Goal: Task Accomplishment & Management: Manage account settings

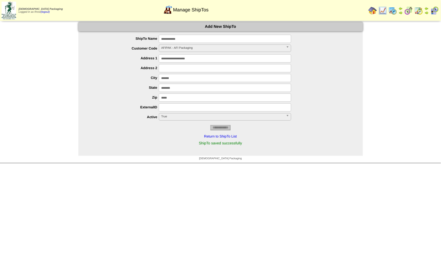
click at [372, 11] on img at bounding box center [372, 10] width 8 height 8
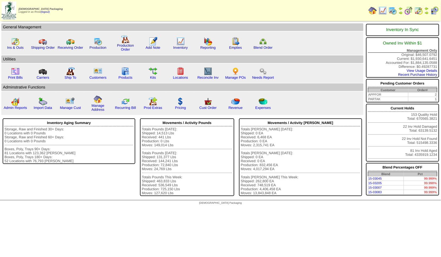
click at [433, 8] on img at bounding box center [434, 10] width 8 height 8
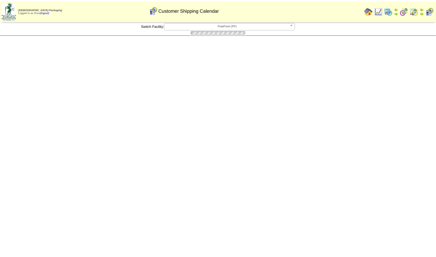
scroll to position [141, 0]
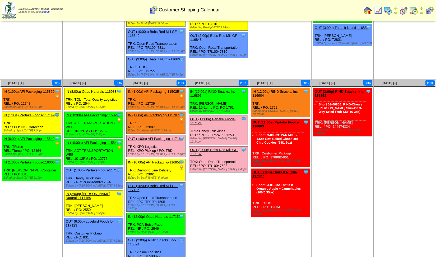
click at [168, 136] on link "OUT (1:00a) AFI Packaging-117165" at bounding box center [155, 138] width 55 height 4
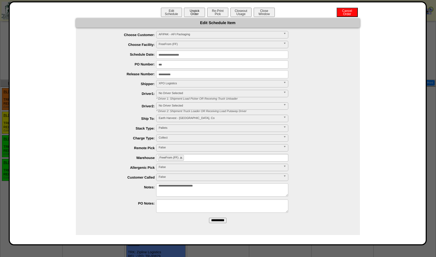
click at [195, 13] on button "Unpick Order" at bounding box center [194, 12] width 21 height 9
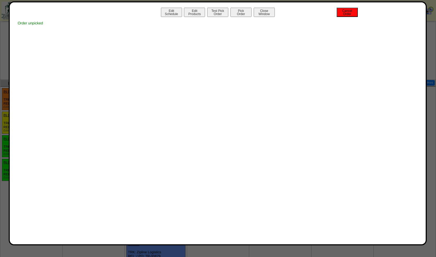
click at [347, 14] on button "Cancel Order" at bounding box center [347, 12] width 21 height 9
click at [261, 14] on button "Close Window" at bounding box center [264, 12] width 21 height 9
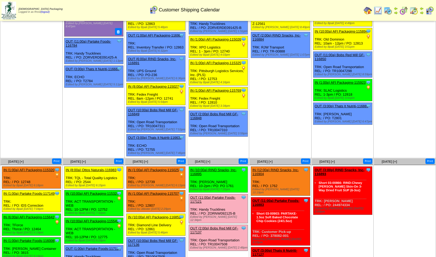
scroll to position [5, 0]
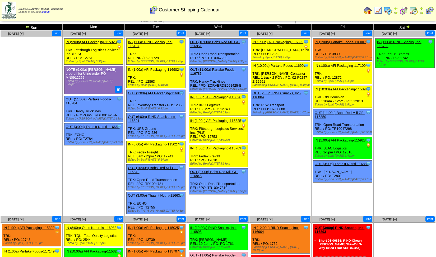
click at [413, 12] on img at bounding box center [414, 10] width 8 height 8
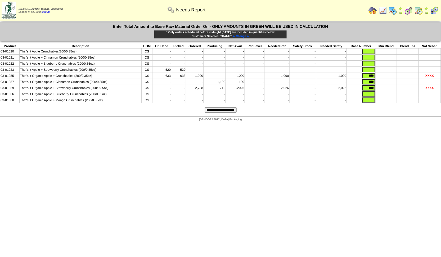
click at [384, 10] on img at bounding box center [382, 10] width 8 height 8
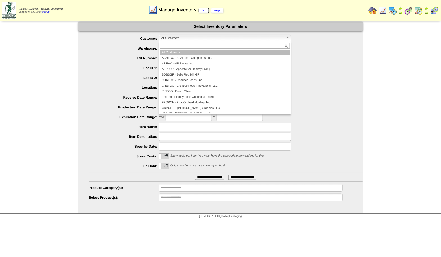
click at [199, 36] on span "All Customers" at bounding box center [222, 38] width 123 height 6
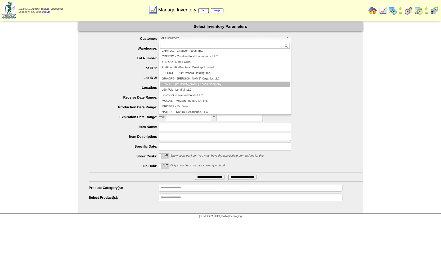
scroll to position [59, 0]
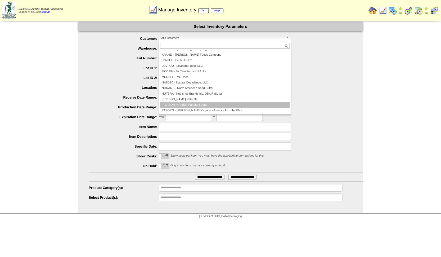
click at [202, 103] on li "PARTAK - Partake Foods" at bounding box center [225, 105] width 130 height 6
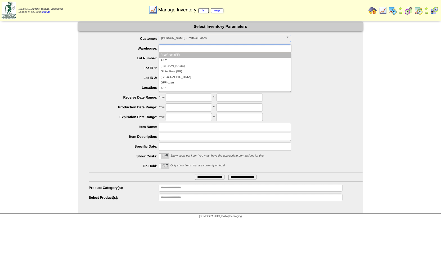
click at [199, 49] on ul at bounding box center [225, 48] width 132 height 8
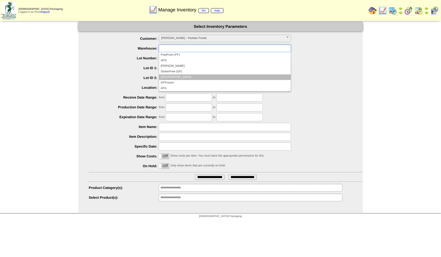
click at [178, 75] on li "North Ranch" at bounding box center [225, 77] width 132 height 6
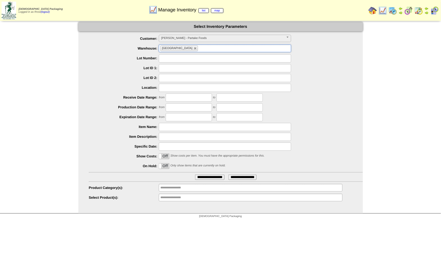
click at [206, 179] on input "**********" at bounding box center [209, 176] width 29 height 5
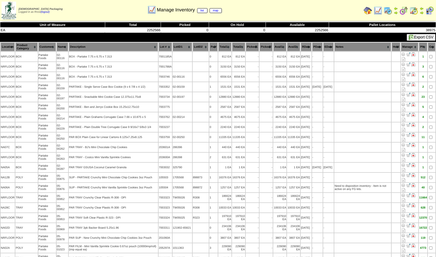
click at [421, 37] on button "Export CSV" at bounding box center [421, 37] width 29 height 7
